Goal: Task Accomplishment & Management: Use online tool/utility

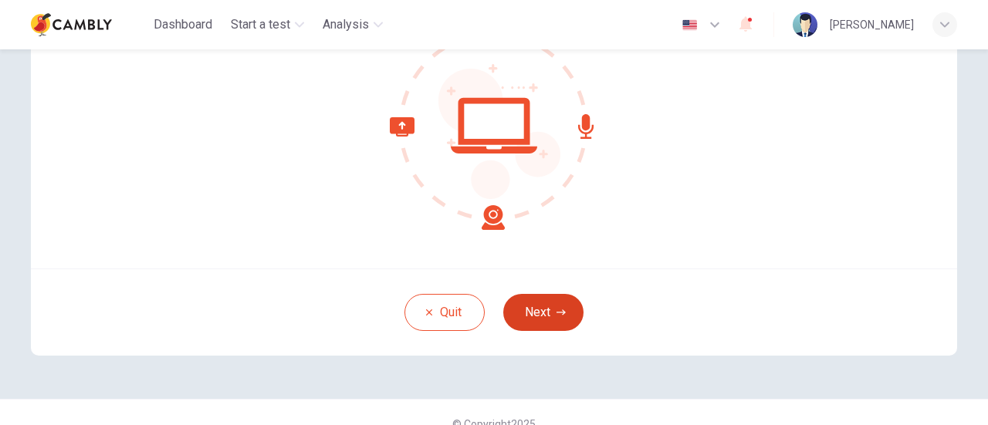
scroll to position [217, 0]
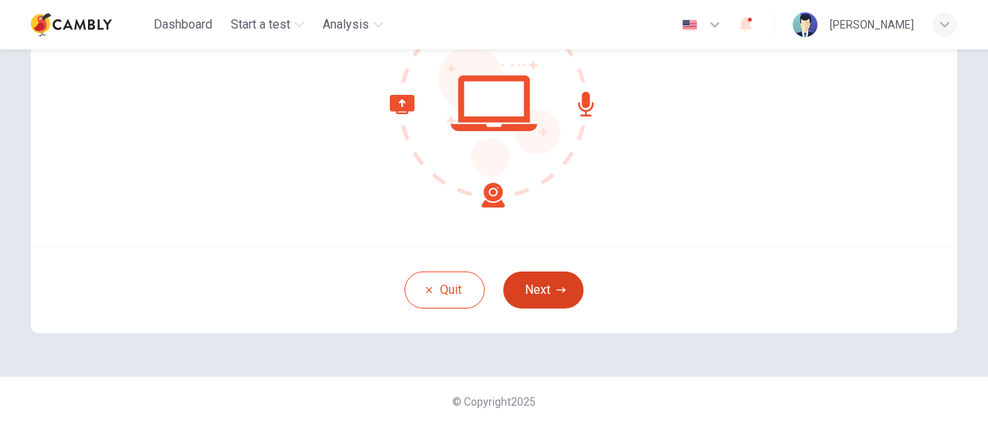
click at [532, 294] on button "Next" at bounding box center [543, 290] width 80 height 37
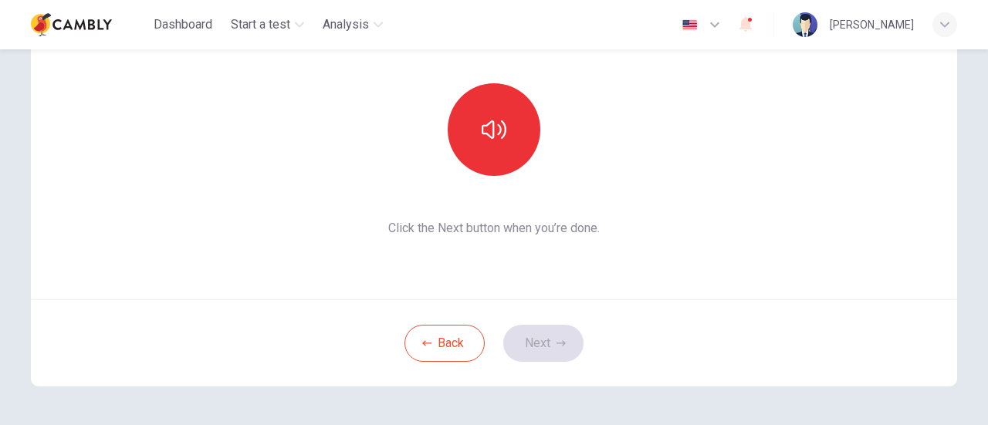
scroll to position [140, 0]
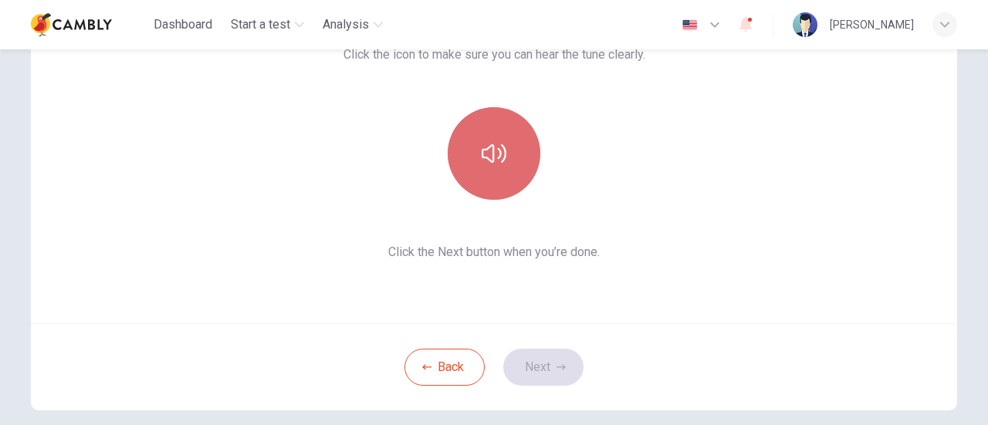
click at [489, 158] on icon "button" at bounding box center [493, 153] width 25 height 19
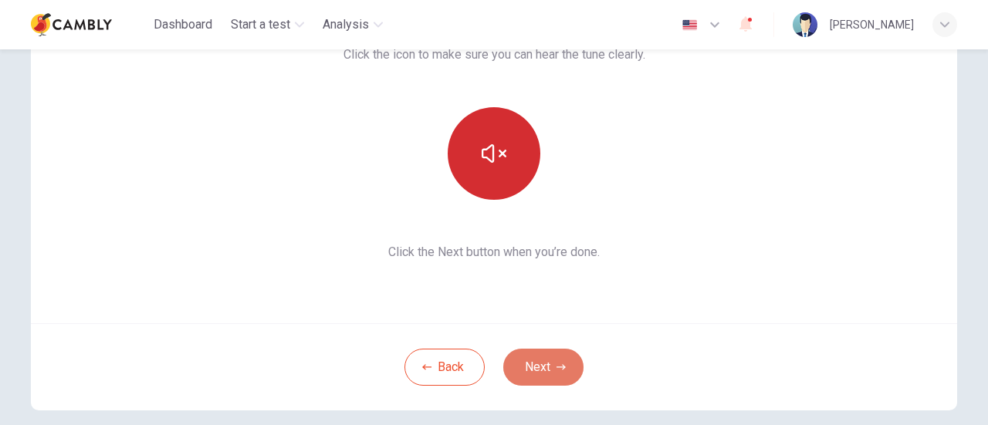
click at [526, 364] on button "Next" at bounding box center [543, 367] width 80 height 37
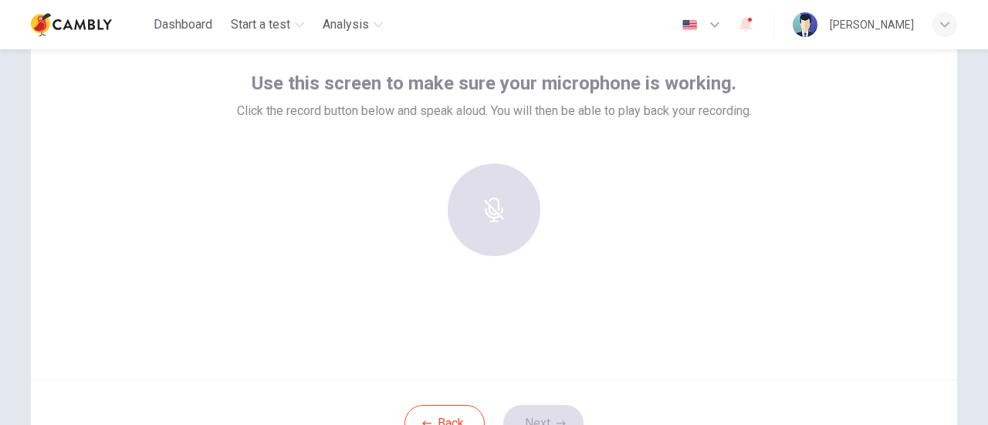
scroll to position [63, 0]
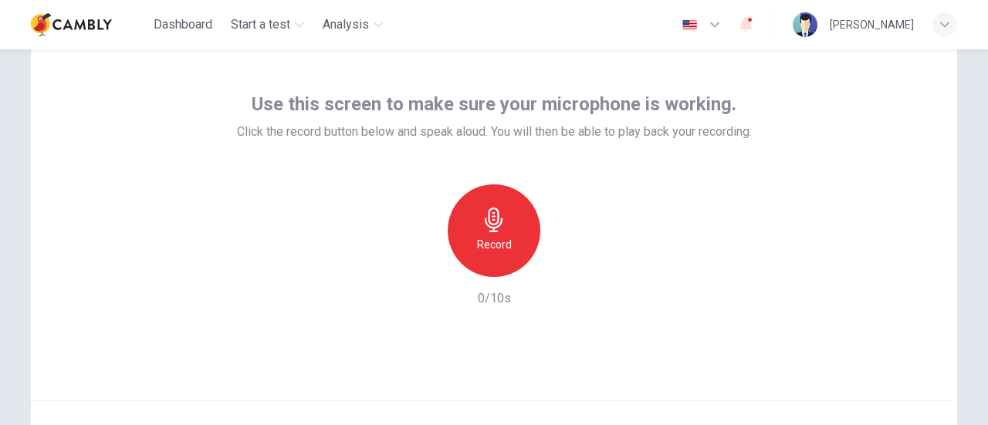
click at [497, 240] on h6 "Record" at bounding box center [494, 244] width 35 height 19
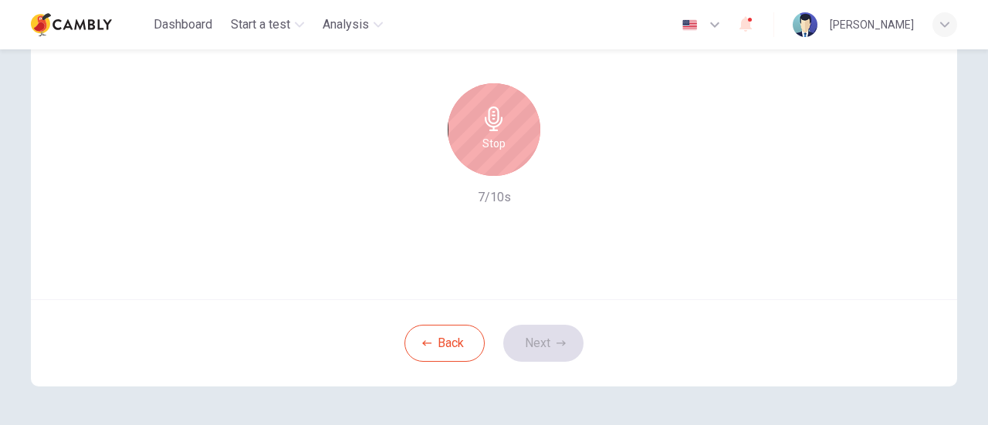
scroll to position [140, 0]
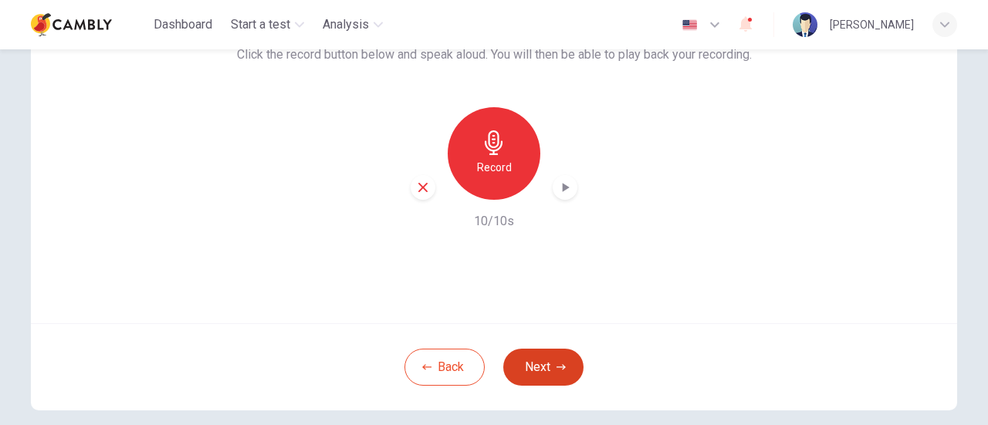
click at [556, 366] on icon "button" at bounding box center [560, 367] width 9 height 9
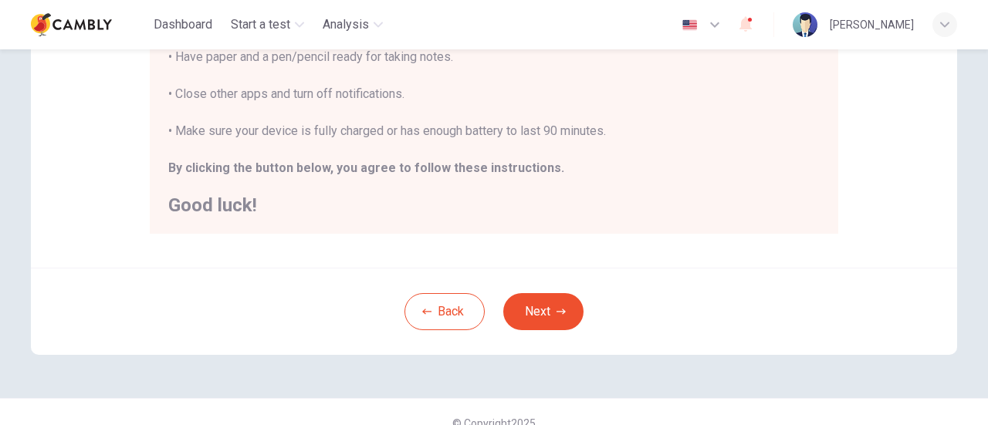
scroll to position [432, 0]
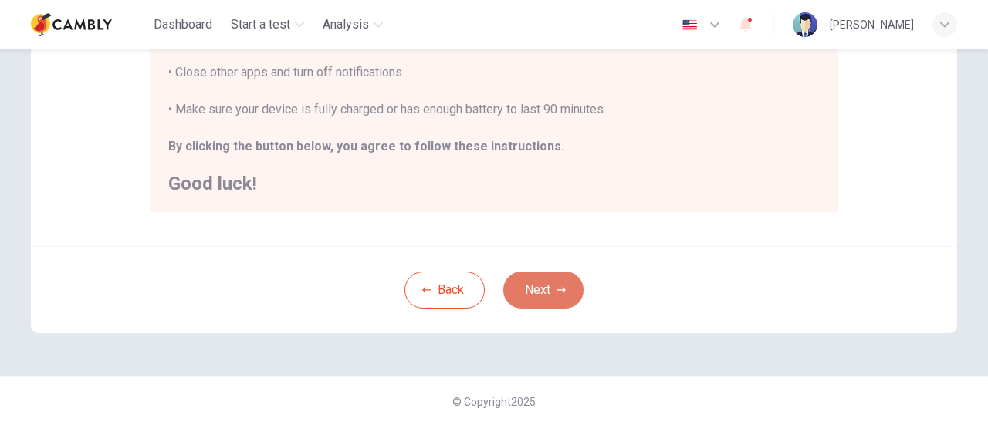
click at [527, 288] on button "Next" at bounding box center [543, 290] width 80 height 37
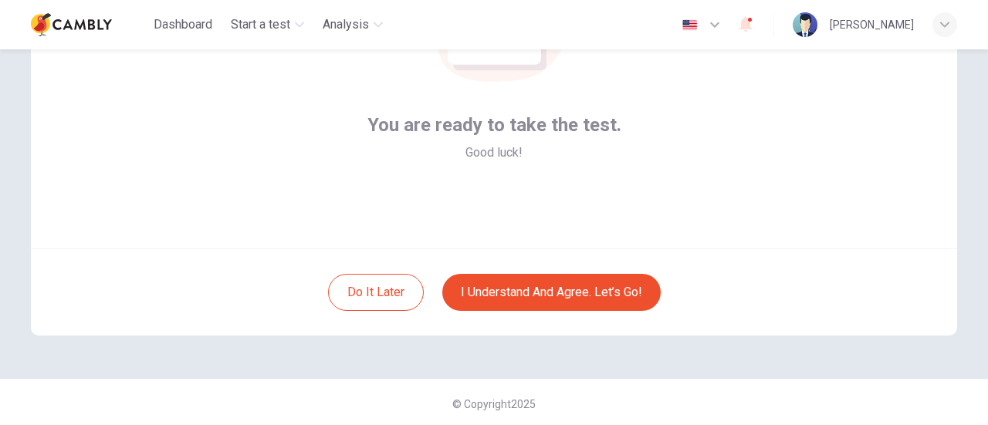
scroll to position [217, 0]
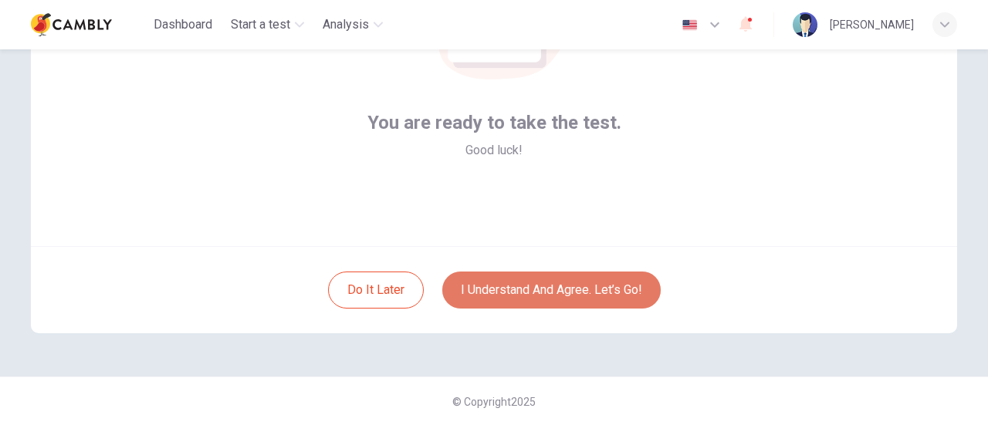
click at [560, 275] on button "I understand and agree. Let’s go!" at bounding box center [551, 290] width 218 height 37
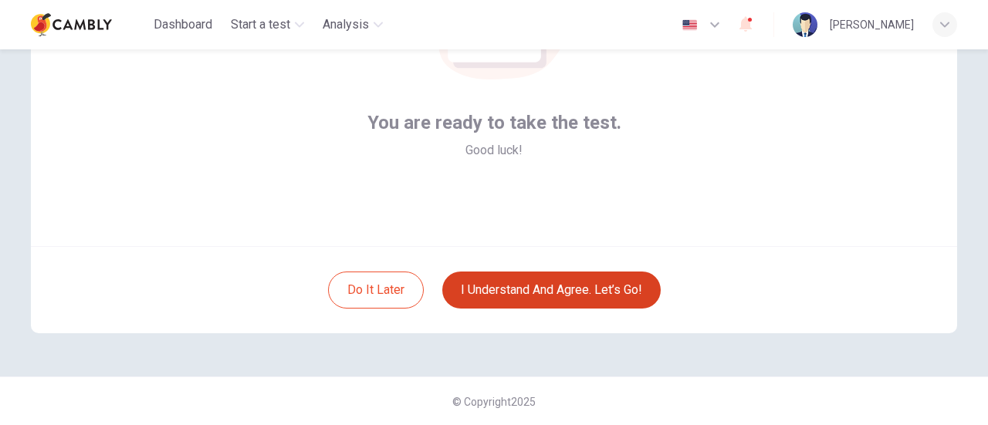
click at [617, 295] on button "I understand and agree. Let’s go!" at bounding box center [551, 290] width 218 height 37
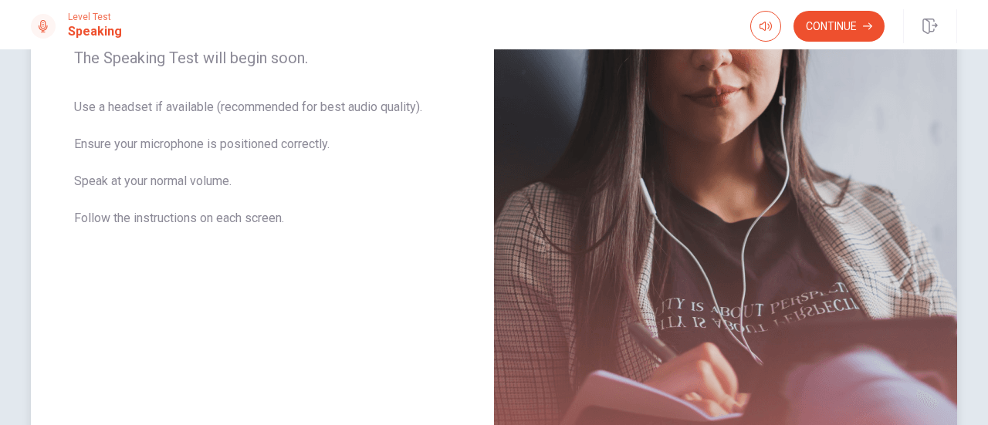
scroll to position [99, 0]
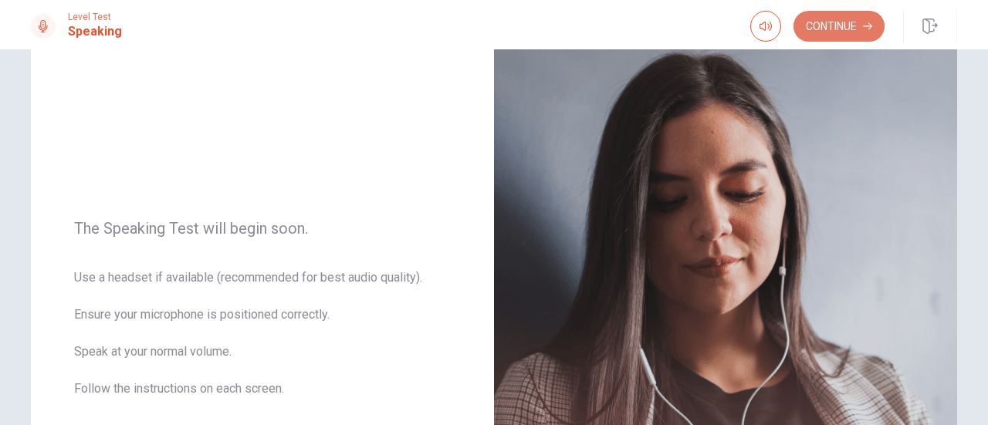
click at [870, 22] on icon "button" at bounding box center [867, 26] width 9 height 9
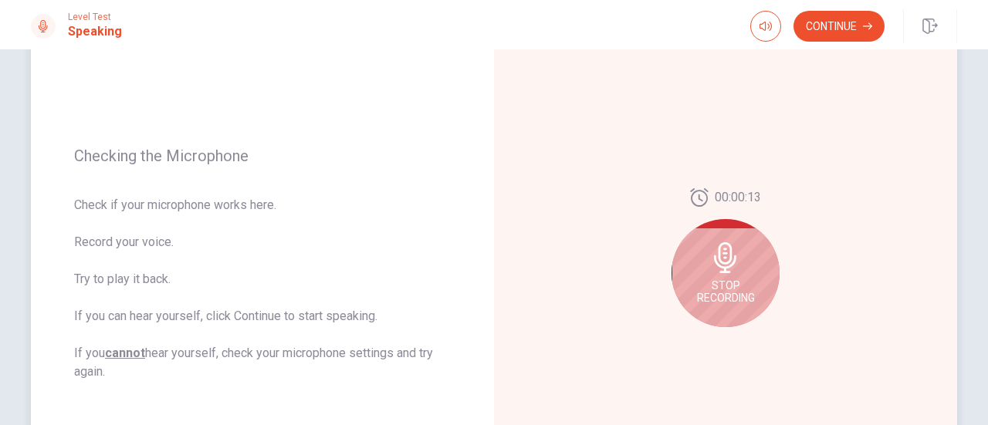
scroll to position [176, 0]
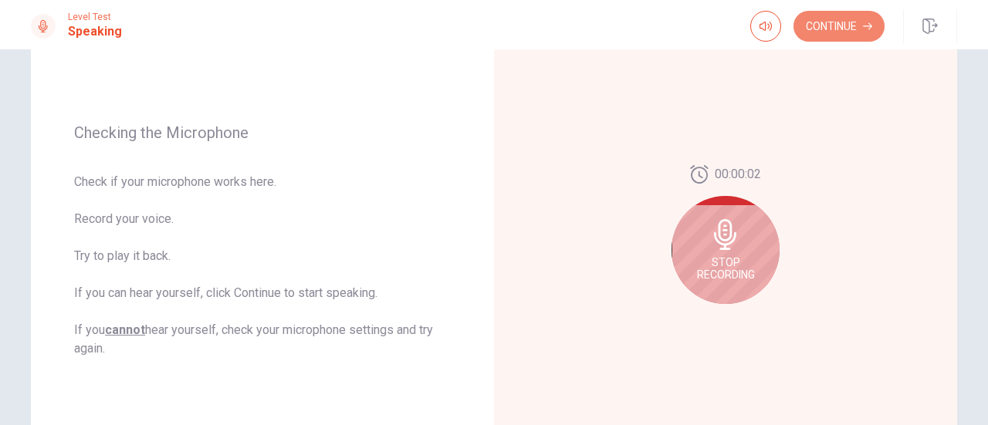
click at [857, 28] on button "Continue" at bounding box center [838, 26] width 91 height 31
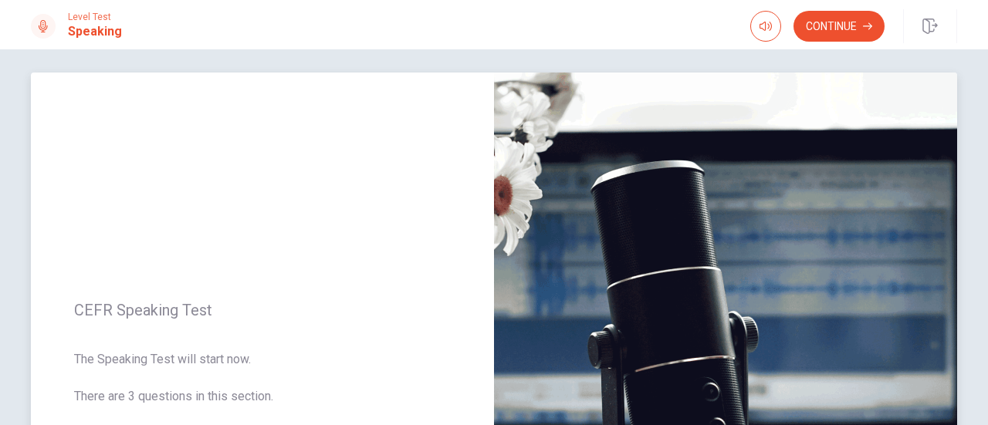
scroll to position [0, 0]
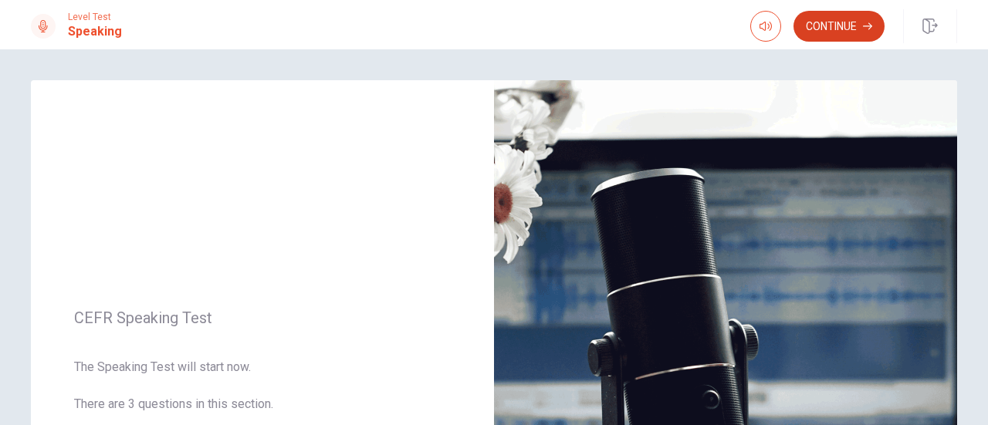
click at [847, 32] on button "Continue" at bounding box center [838, 26] width 91 height 31
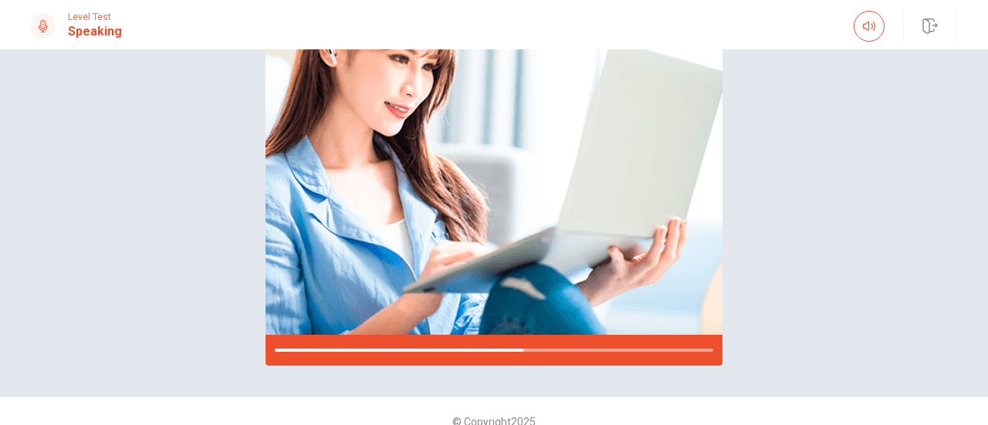
scroll to position [231, 0]
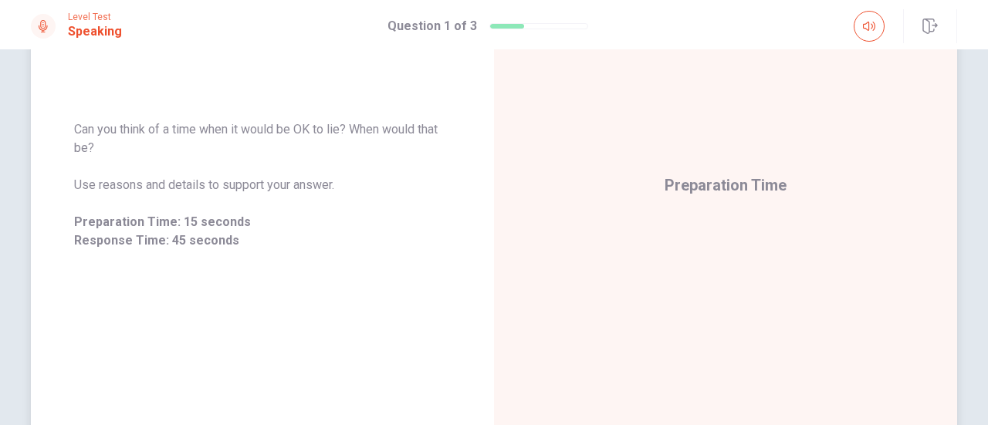
drag, startPoint x: 69, startPoint y: 127, endPoint x: 97, endPoint y: 147, distance: 34.3
click at [97, 147] on div "Can you think of a time when it would be OK to lie? When would that be? Use rea…" at bounding box center [262, 185] width 463 height 167
drag, startPoint x: 98, startPoint y: 150, endPoint x: 68, endPoint y: 131, distance: 35.7
click at [66, 132] on div "Can you think of a time when it would be OK to lie? When would that be? Use rea…" at bounding box center [262, 185] width 463 height 167
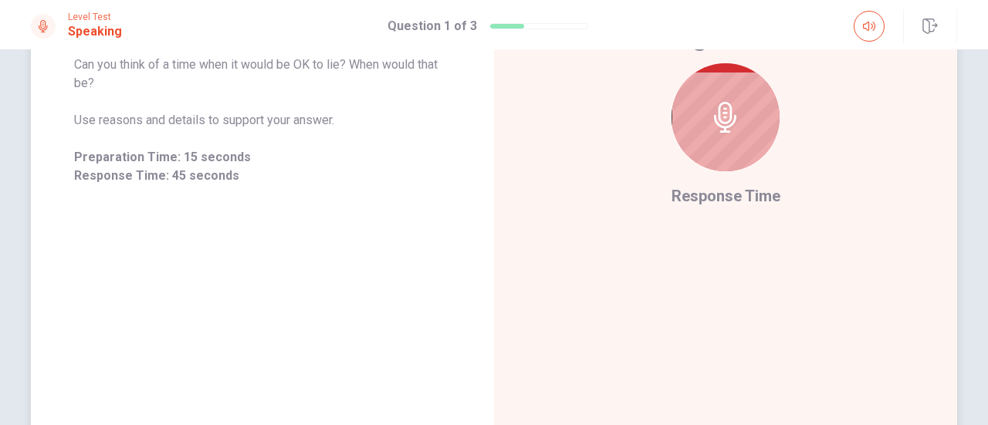
scroll to position [176, 0]
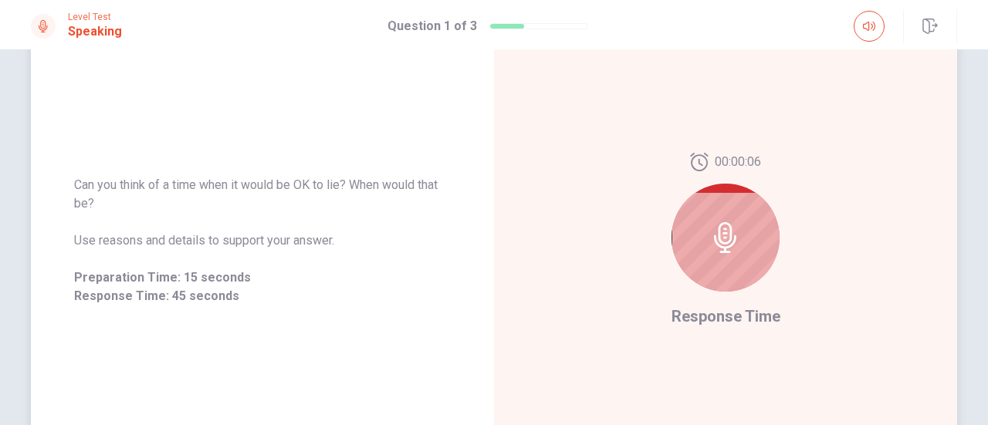
click at [717, 237] on icon at bounding box center [725, 237] width 31 height 31
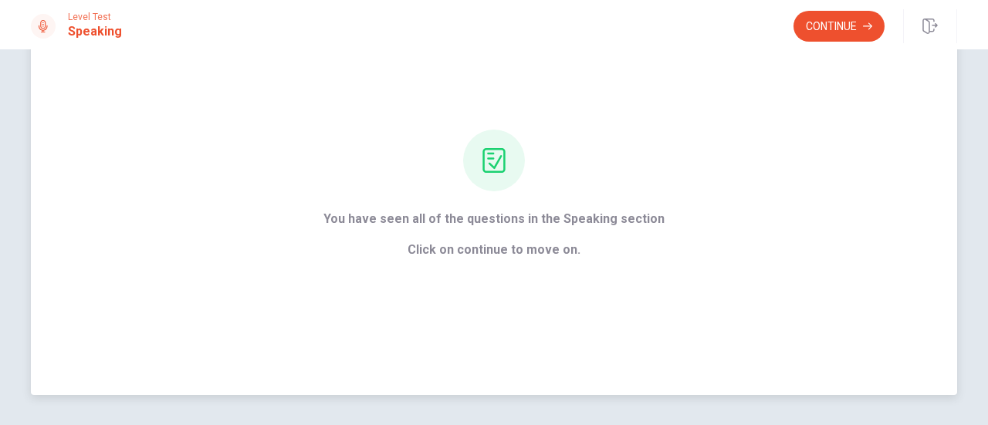
scroll to position [0, 0]
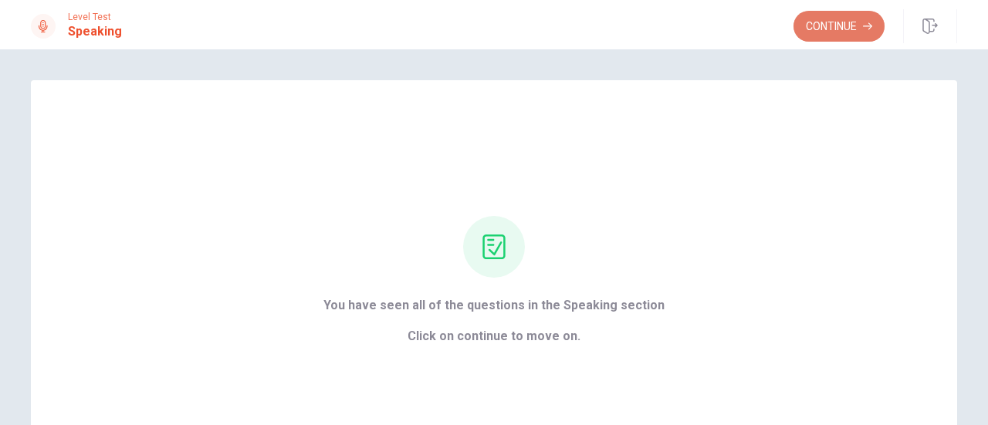
click at [813, 30] on button "Continue" at bounding box center [838, 26] width 91 height 31
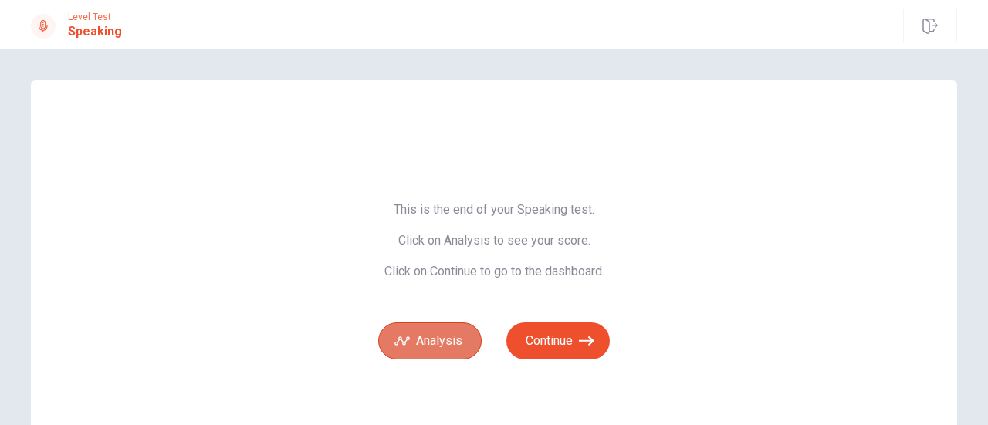
click at [441, 342] on button "Analysis" at bounding box center [429, 341] width 103 height 37
